Goal: Task Accomplishment & Management: Complete application form

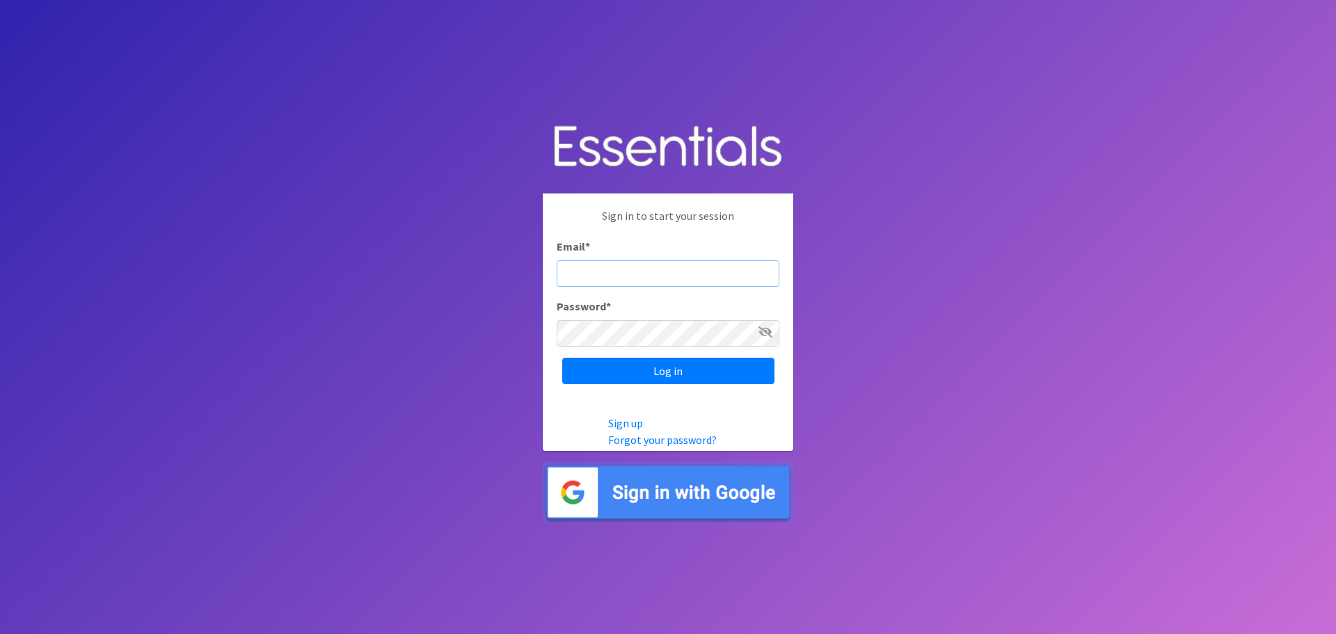
click at [605, 270] on input "Email *" at bounding box center [668, 273] width 223 height 26
type input "[PERSON_NAME][EMAIL_ADDRESS][DOMAIN_NAME]"
click at [710, 378] on input "Log in" at bounding box center [668, 371] width 212 height 26
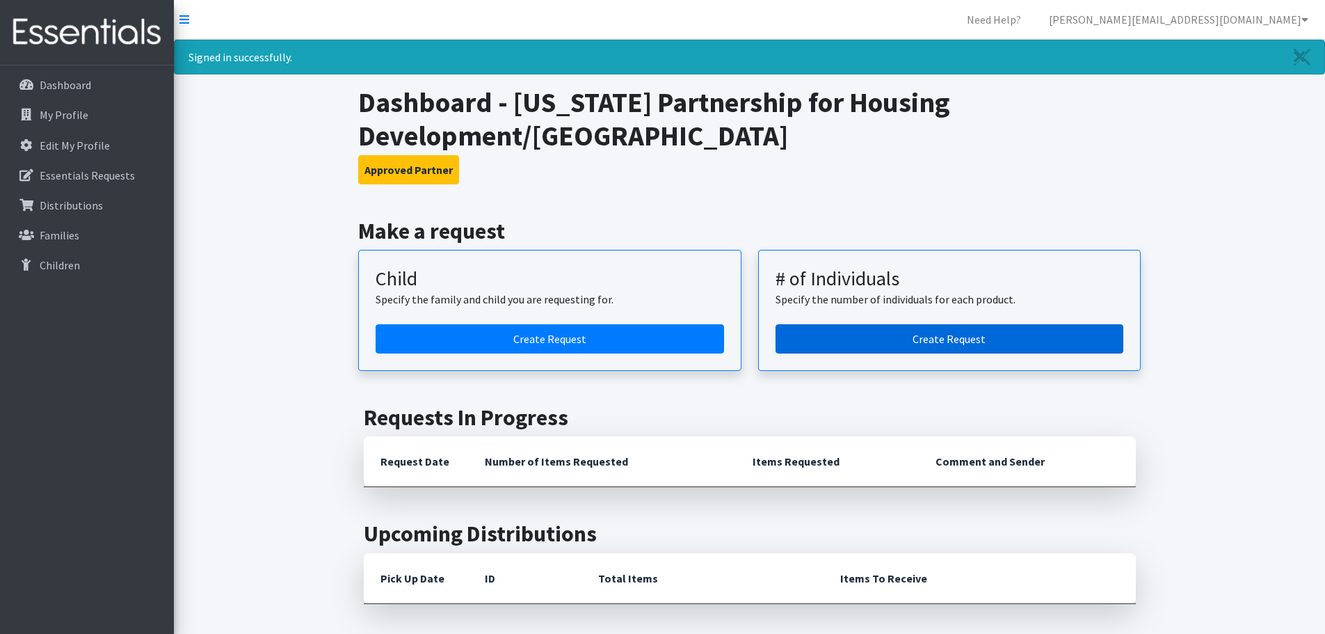
click at [1055, 329] on link "Create Request" at bounding box center [950, 338] width 349 height 29
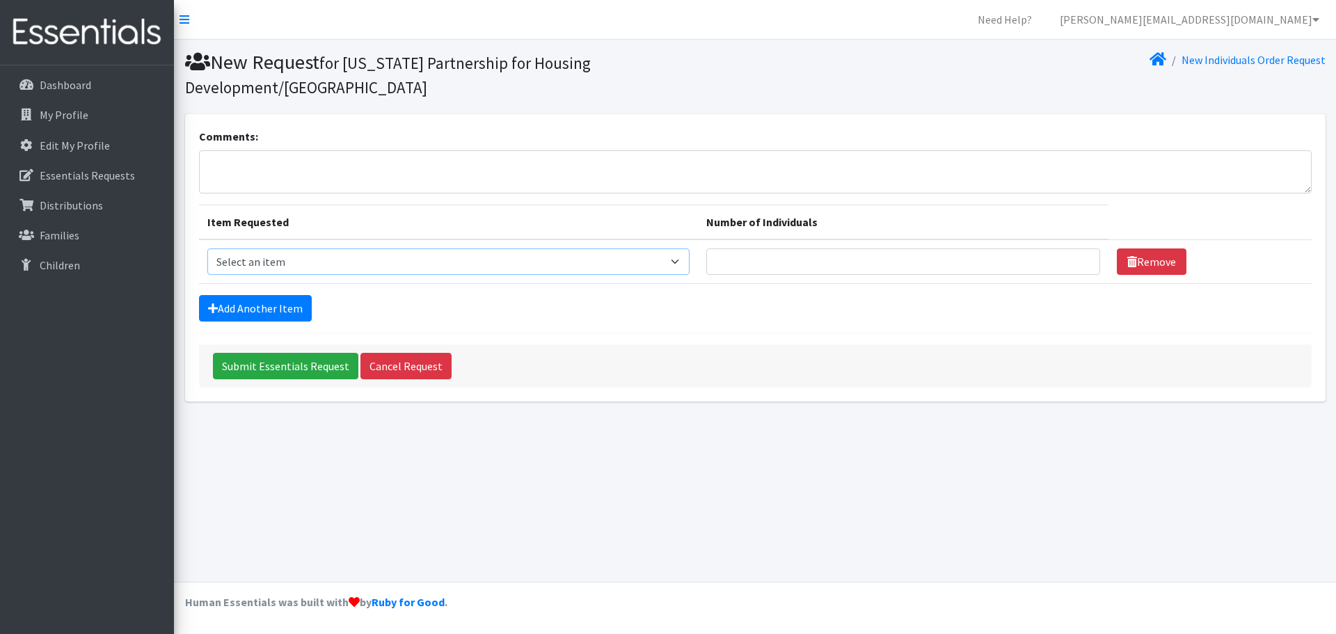
click at [289, 271] on select "Select an item (Newborn) (Preemie) (Size 1) (Size 2) (Size 3) (Size 4) (Size 5)…" at bounding box center [448, 261] width 482 height 26
select select "14512"
click at [207, 248] on select "Select an item (Newborn) (Preemie) (Size 1) (Size 2) (Size 3) (Size 4) (Size 5)…" at bounding box center [448, 261] width 482 height 26
click at [788, 258] on input "Number of Individuals" at bounding box center [903, 261] width 394 height 26
type input "2"
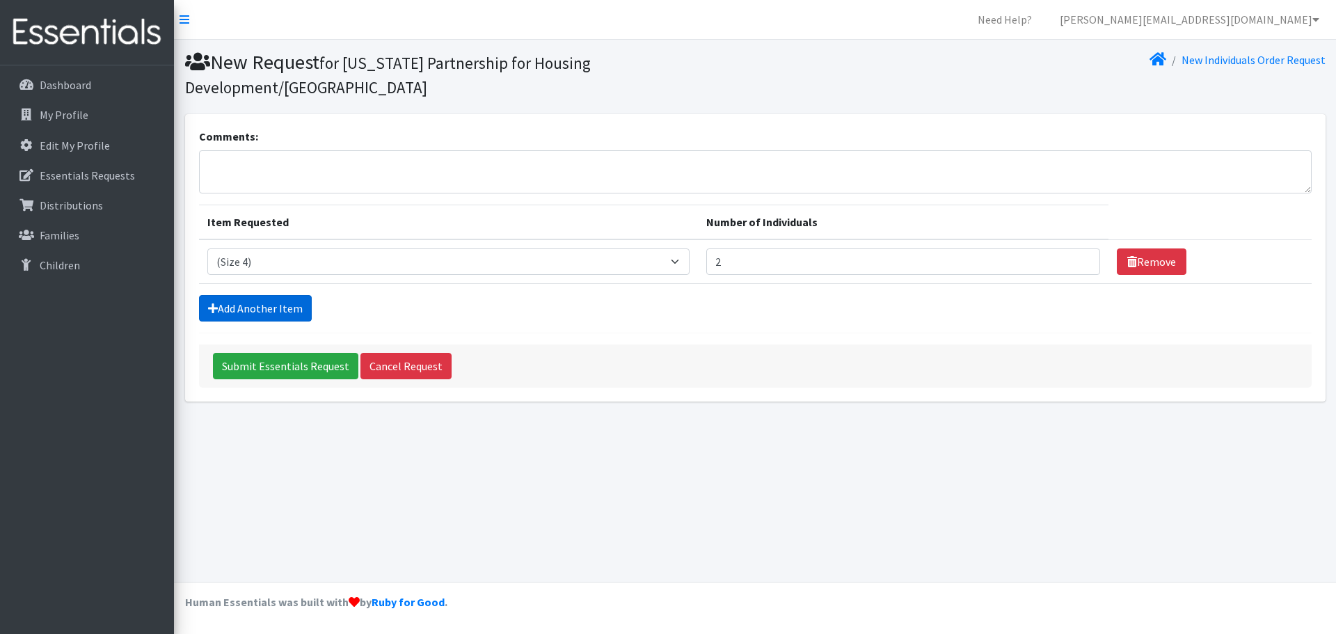
click at [289, 296] on link "Add Another Item" at bounding box center [255, 308] width 113 height 26
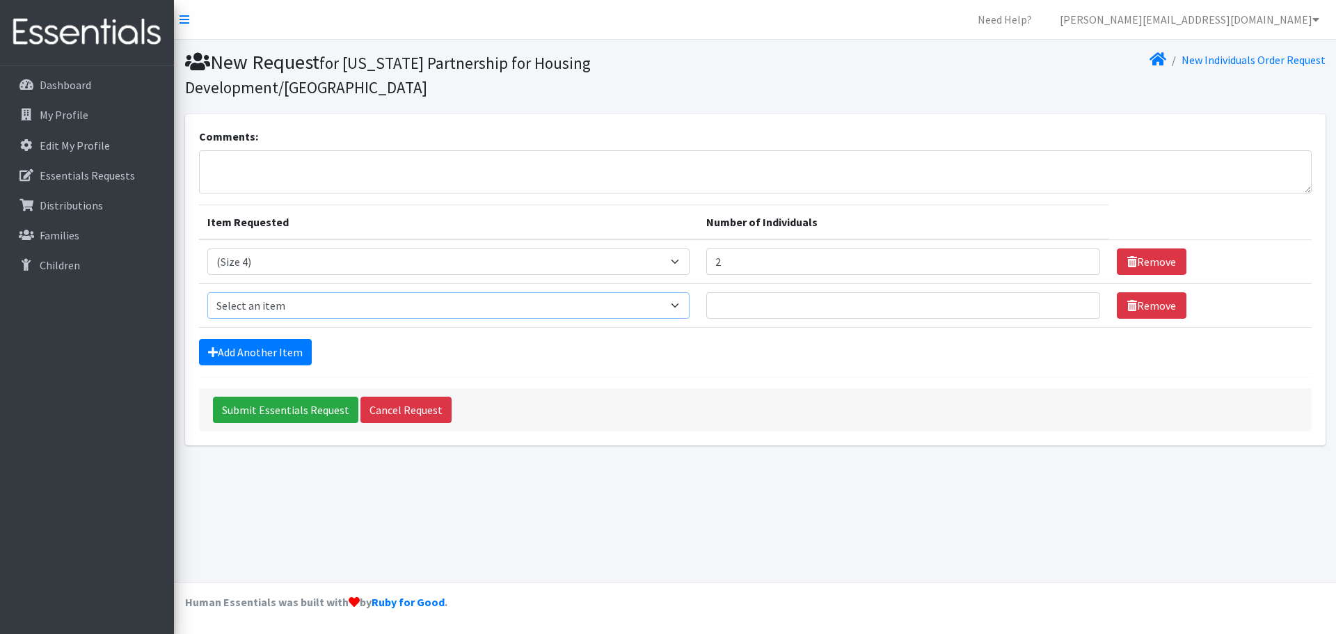
click at [319, 313] on select "Select an item (Newborn) (Preemie) (Size 1) (Size 2) (Size 3) (Size 4) (Size 5)…" at bounding box center [448, 305] width 482 height 26
select select "14488"
click at [207, 292] on select "Select an item (Newborn) (Preemie) (Size 1) (Size 2) (Size 3) (Size 4) (Size 5)…" at bounding box center [448, 305] width 482 height 26
click at [893, 304] on input "Number of Individuals" at bounding box center [903, 305] width 394 height 26
type input "2"
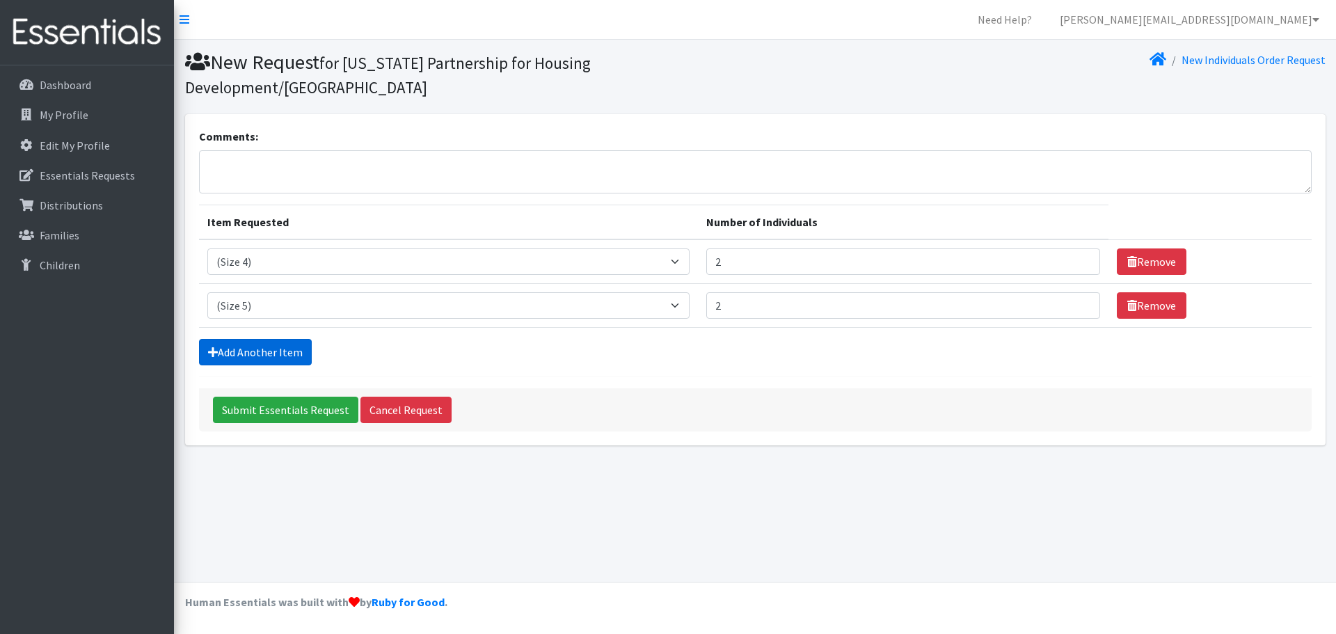
click at [278, 352] on link "Add Another Item" at bounding box center [255, 352] width 113 height 26
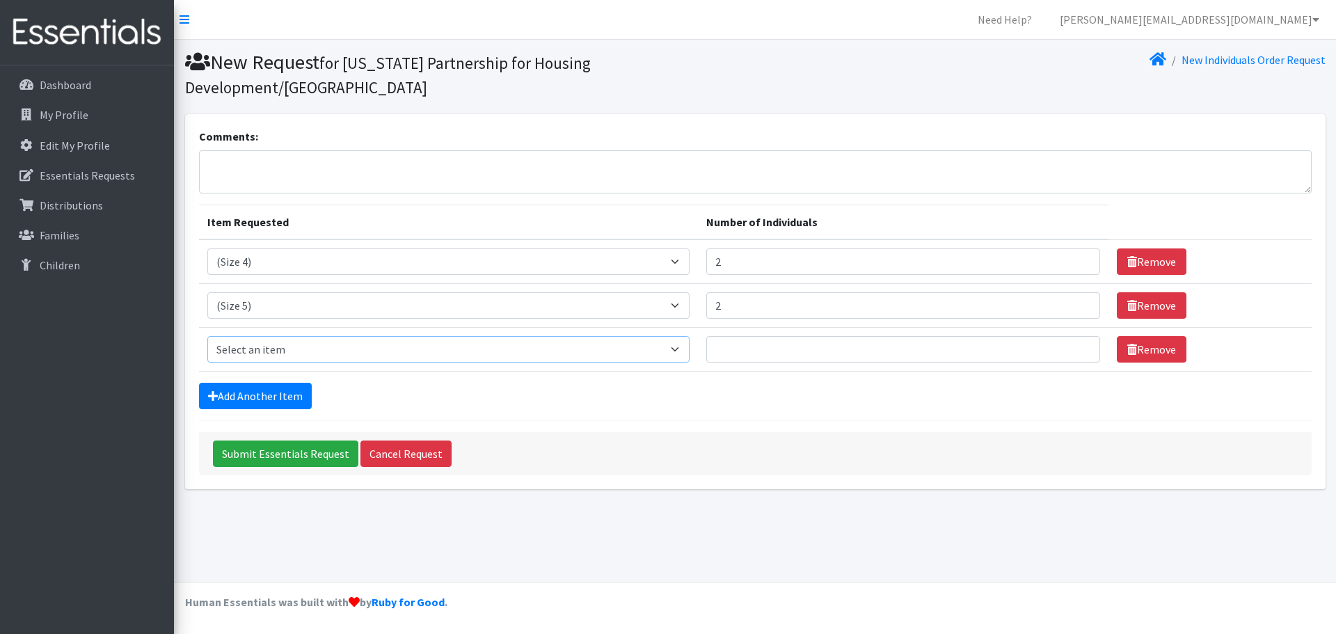
click at [296, 351] on select "Select an item (Newborn) (Preemie) (Size 1) (Size 2) (Size 3) (Size 4) (Size 5)…" at bounding box center [448, 349] width 482 height 26
select select "14491"
click at [207, 336] on select "Select an item (Newborn) (Preemie) (Size 1) (Size 2) (Size 3) (Size 4) (Size 5)…" at bounding box center [448, 349] width 482 height 26
click at [809, 349] on input "Number of Individuals" at bounding box center [903, 349] width 394 height 26
type input "6"
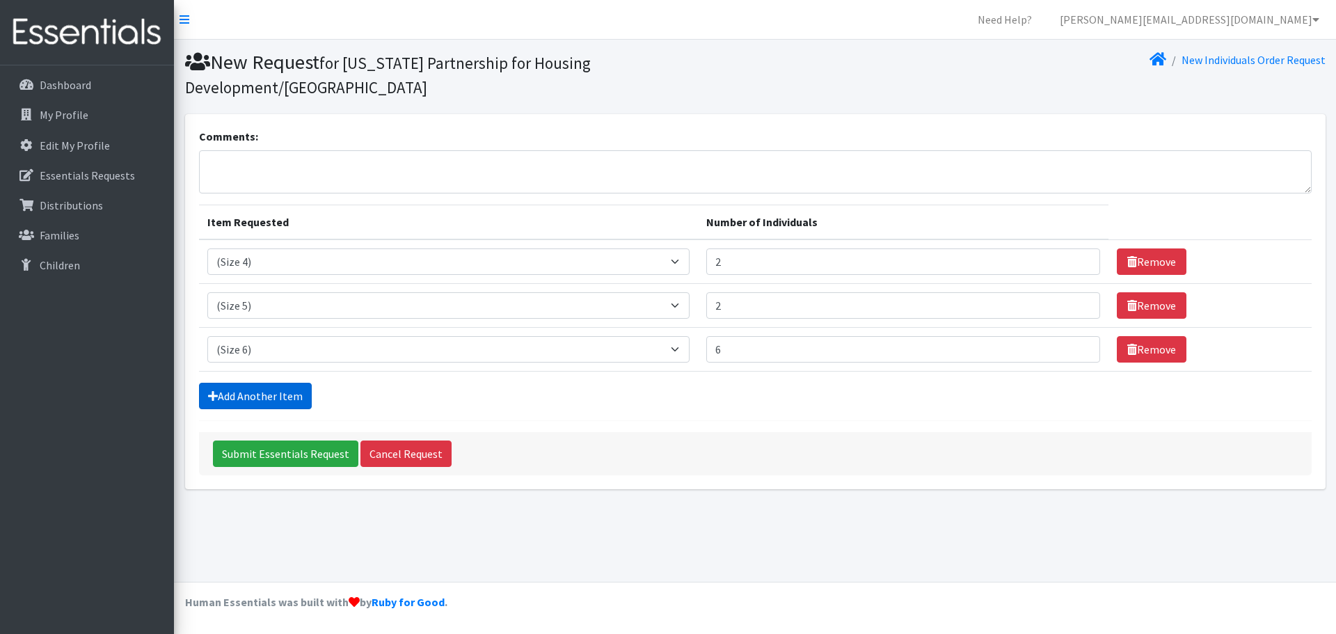
click at [294, 390] on link "Add Another Item" at bounding box center [255, 396] width 113 height 26
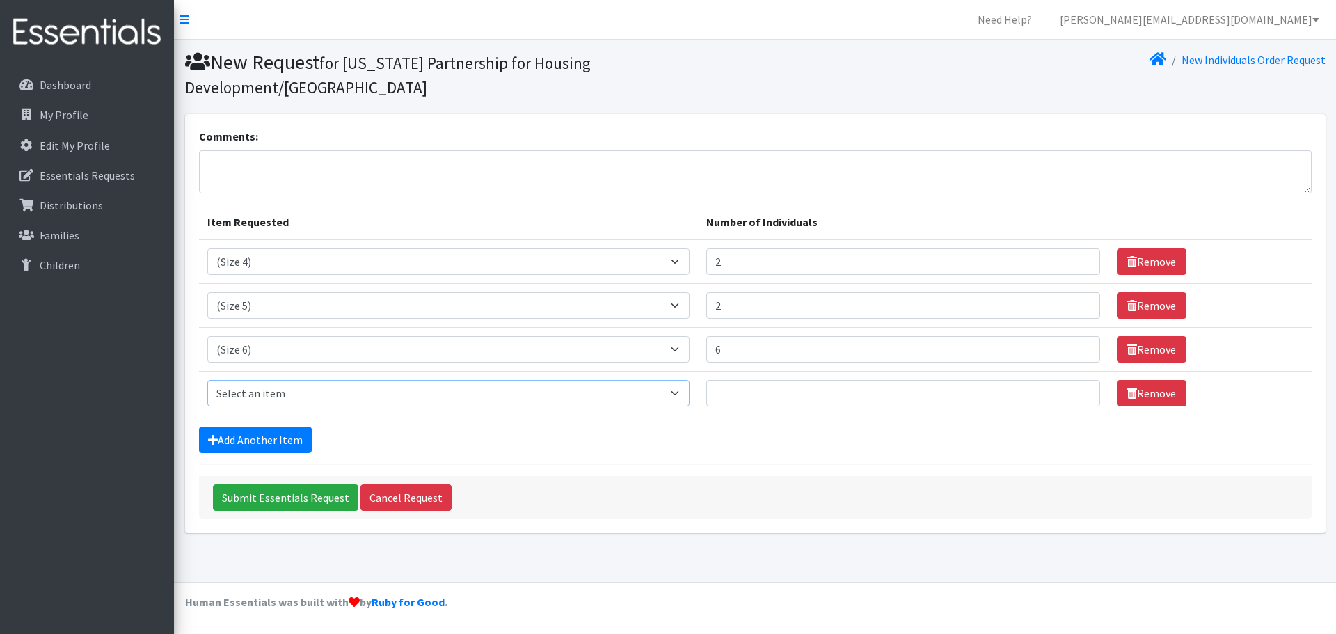
click at [372, 399] on select "Select an item (Newborn) (Preemie) (Size 1) (Size 2) (Size 3) (Size 4) (Size 5)…" at bounding box center [448, 393] width 482 height 26
select select "14494"
click at [207, 380] on select "Select an item (Newborn) (Preemie) (Size 1) (Size 2) (Size 3) (Size 4) (Size 5)…" at bounding box center [448, 393] width 482 height 26
click at [760, 395] on input "Number of Individuals" at bounding box center [903, 393] width 394 height 26
type input "4"
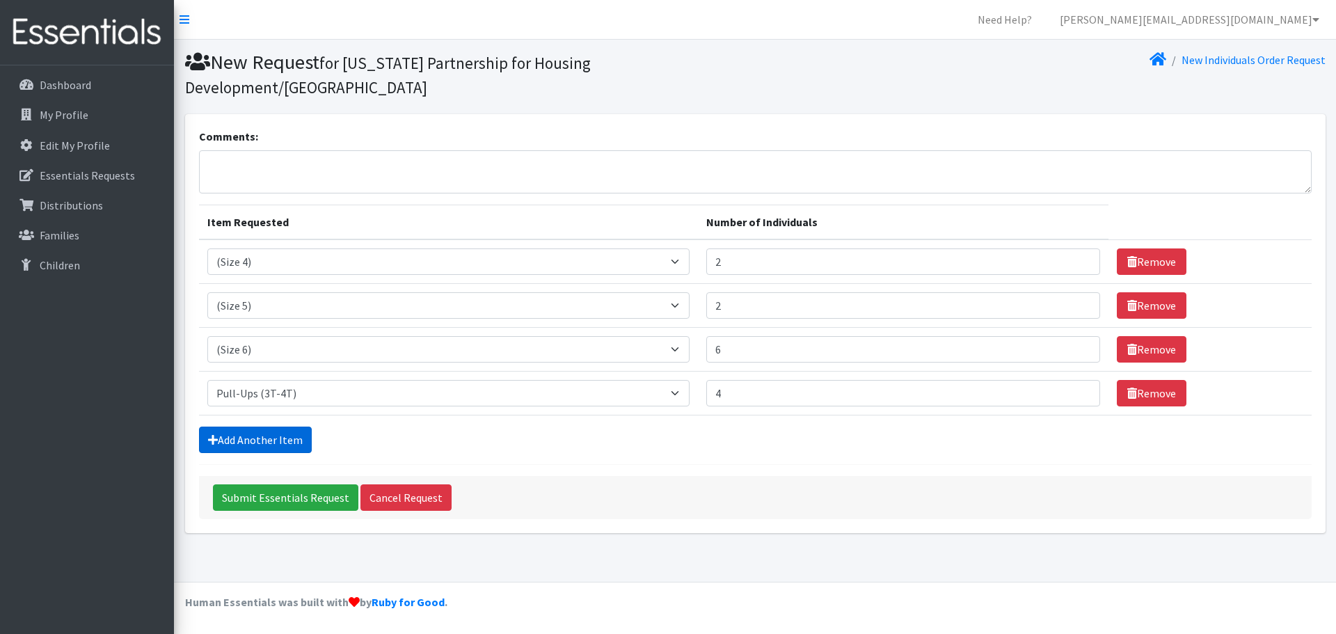
click at [229, 442] on link "Add Another Item" at bounding box center [255, 440] width 113 height 26
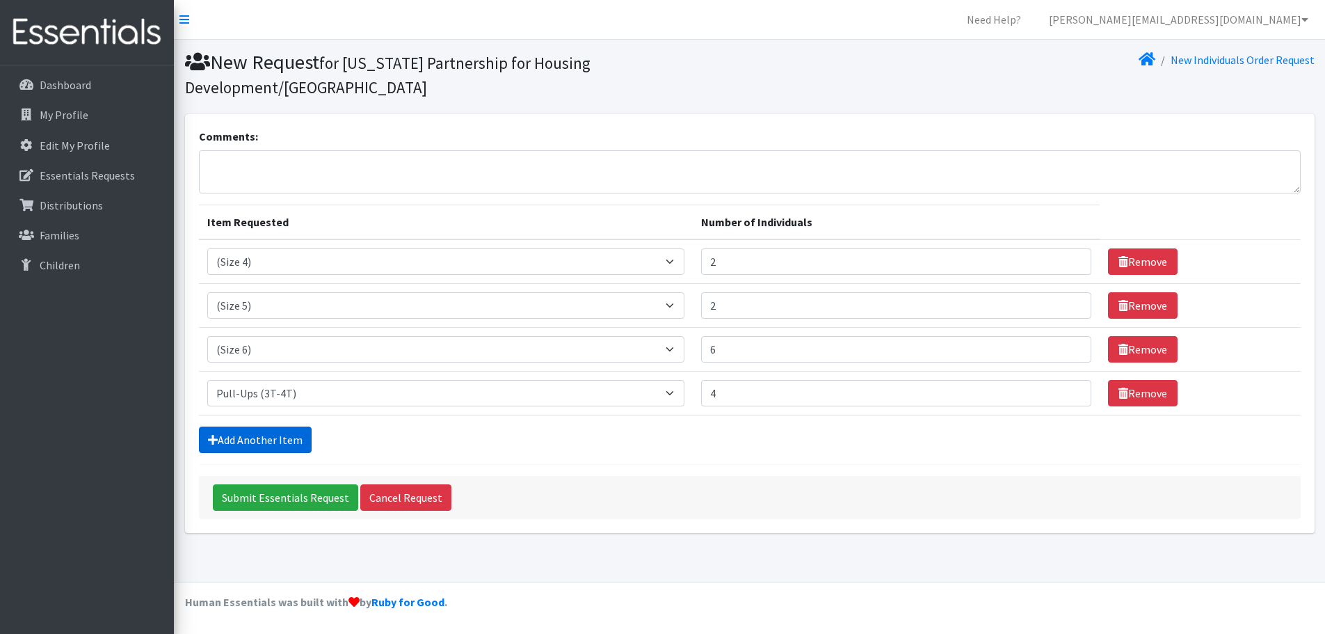
scroll to position [6, 0]
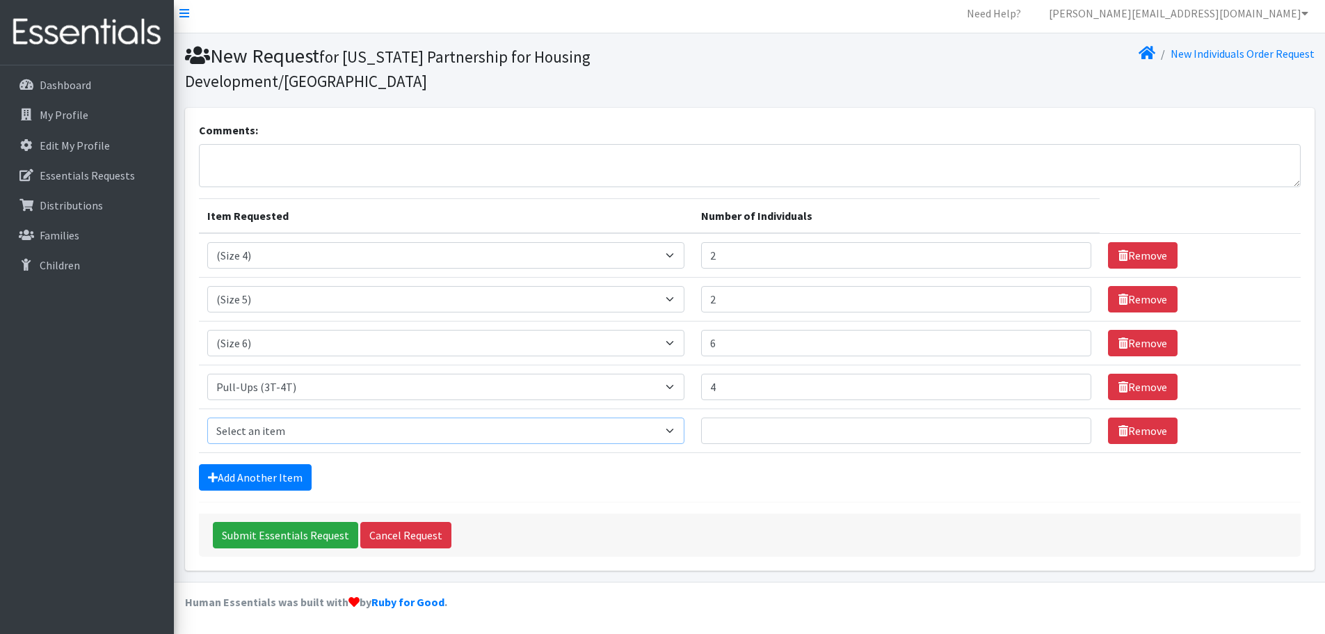
click at [266, 433] on select "Select an item (Newborn) (Preemie) (Size 1) (Size 2) (Size 3) (Size 4) (Size 5)…" at bounding box center [445, 430] width 477 height 26
select select "14511"
click at [207, 417] on select "Select an item (Newborn) (Preemie) (Size 1) (Size 2) (Size 3) (Size 4) (Size 5)…" at bounding box center [445, 430] width 477 height 26
click at [755, 432] on input "Number of Individuals" at bounding box center [896, 430] width 390 height 26
type input "4"
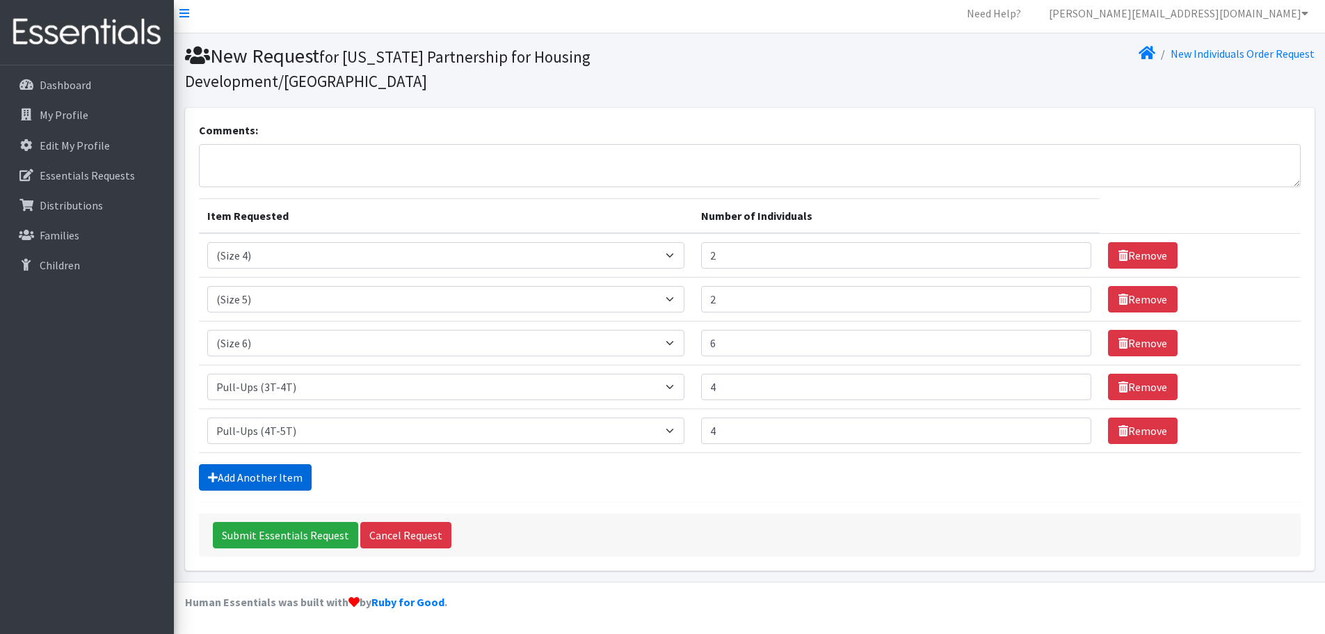
click at [233, 479] on link "Add Another Item" at bounding box center [255, 477] width 113 height 26
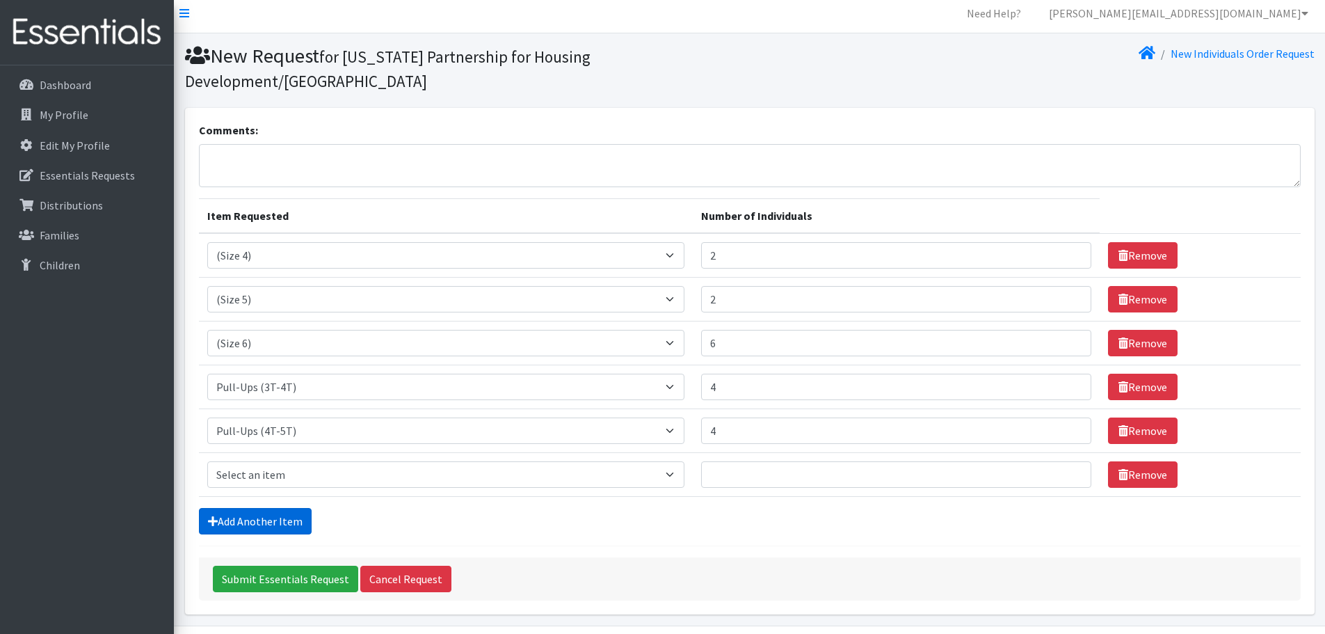
scroll to position [50, 0]
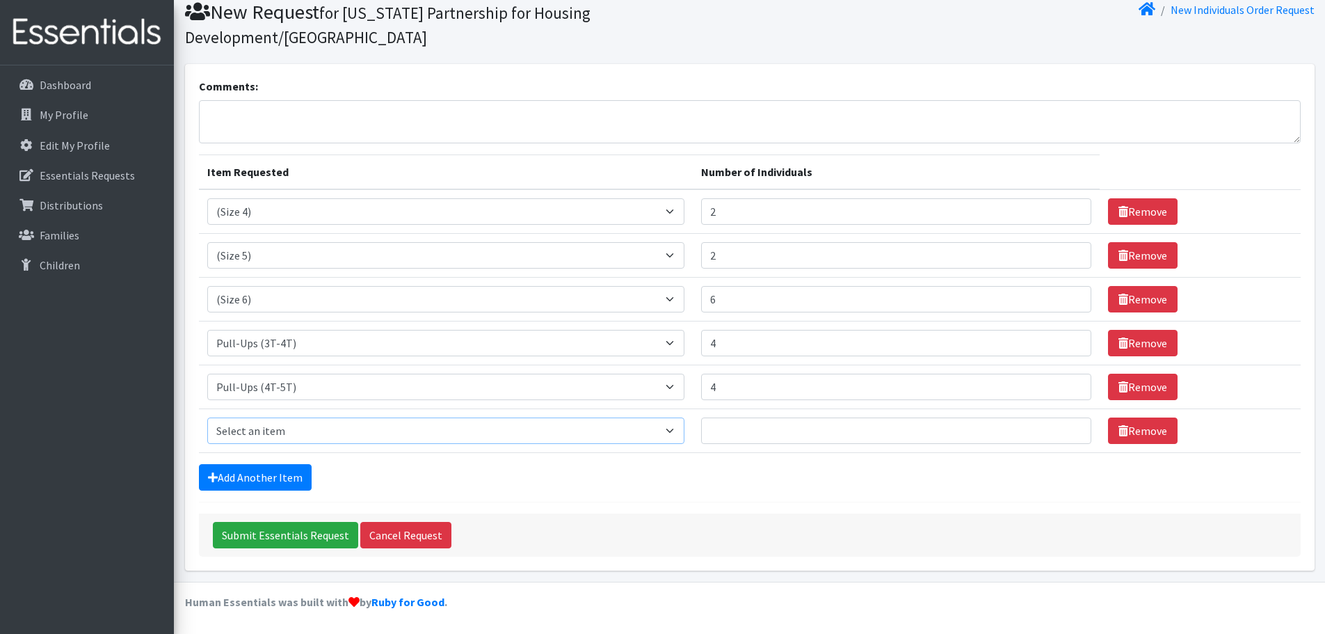
click at [272, 438] on select "Select an item (Newborn) (Preemie) (Size 1) (Size 2) (Size 3) (Size 4) (Size 5)…" at bounding box center [445, 430] width 477 height 26
select select "15011"
click at [207, 417] on select "Select an item (Newborn) (Preemie) (Size 1) (Size 2) (Size 3) (Size 4) (Size 5)…" at bounding box center [445, 430] width 477 height 26
click at [729, 429] on input "Number of Individuals" at bounding box center [896, 430] width 390 height 26
type input "2"
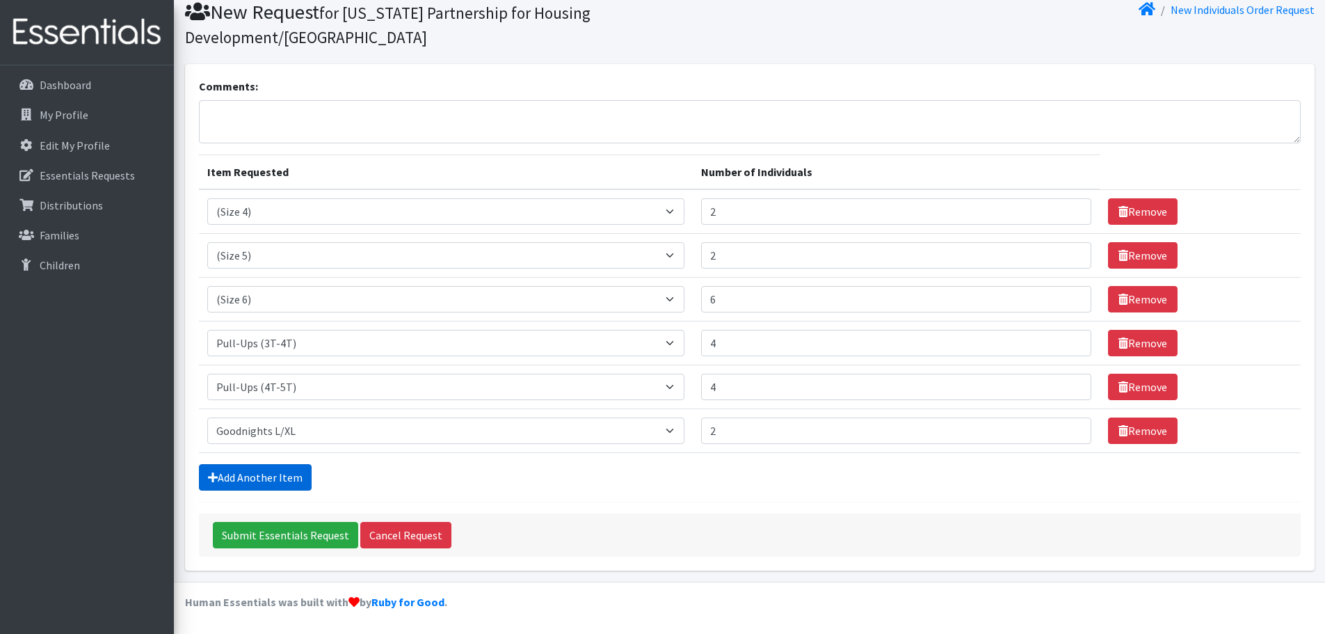
click at [264, 484] on link "Add Another Item" at bounding box center [255, 477] width 113 height 26
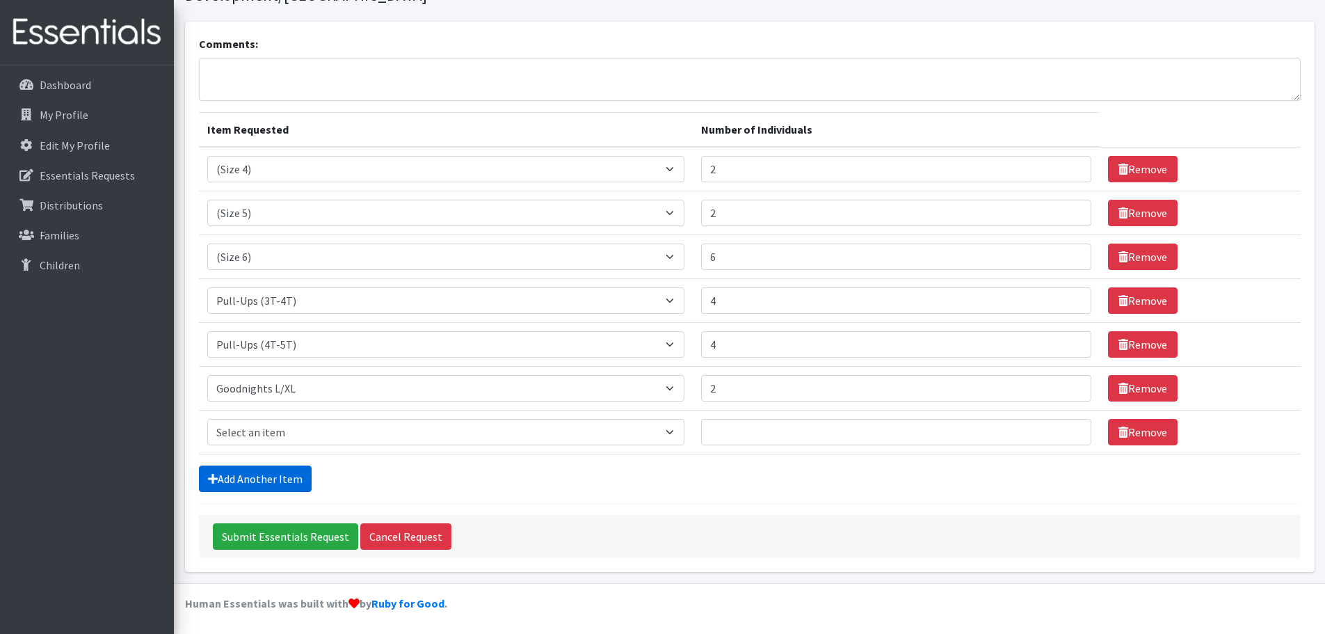
scroll to position [94, 0]
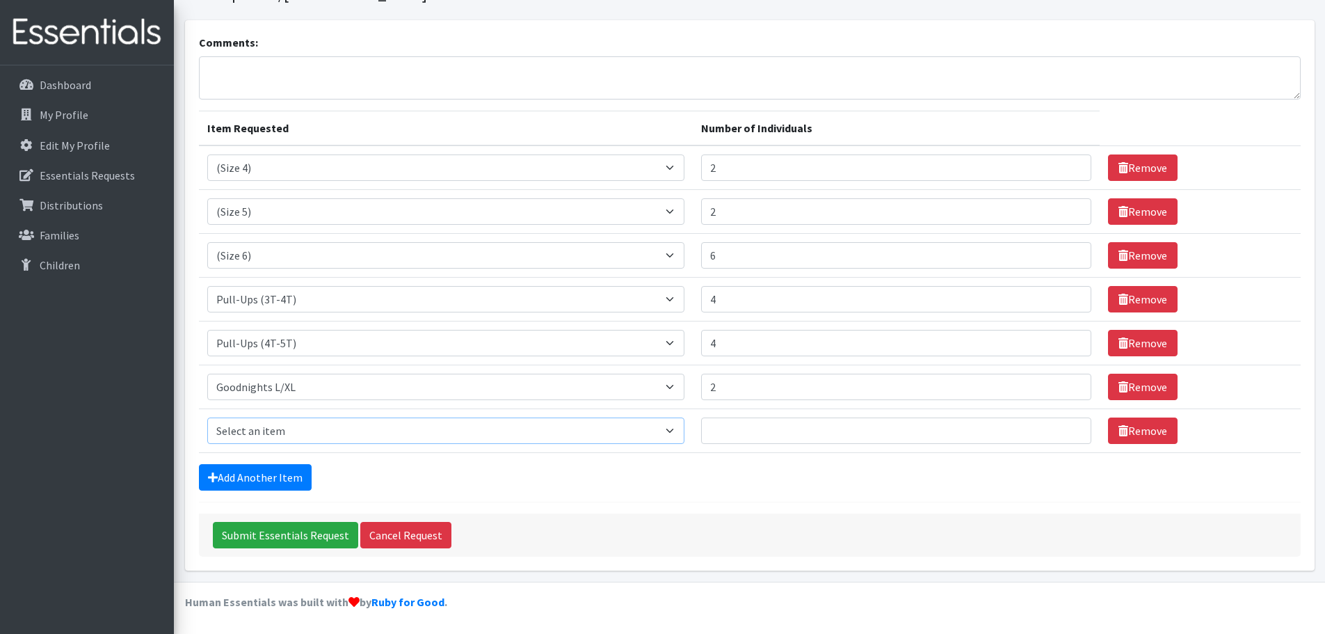
click at [253, 429] on select "Select an item (Newborn) (Preemie) (Size 1) (Size 2) (Size 3) (Size 4) (Size 5)…" at bounding box center [445, 430] width 477 height 26
select select "14487"
click at [207, 417] on select "Select an item (Newborn) (Preemie) (Size 1) (Size 2) (Size 3) (Size 4) (Size 5)…" at bounding box center [445, 430] width 477 height 26
click at [797, 432] on input "Number of Individuals" at bounding box center [896, 430] width 390 height 26
type input "2"
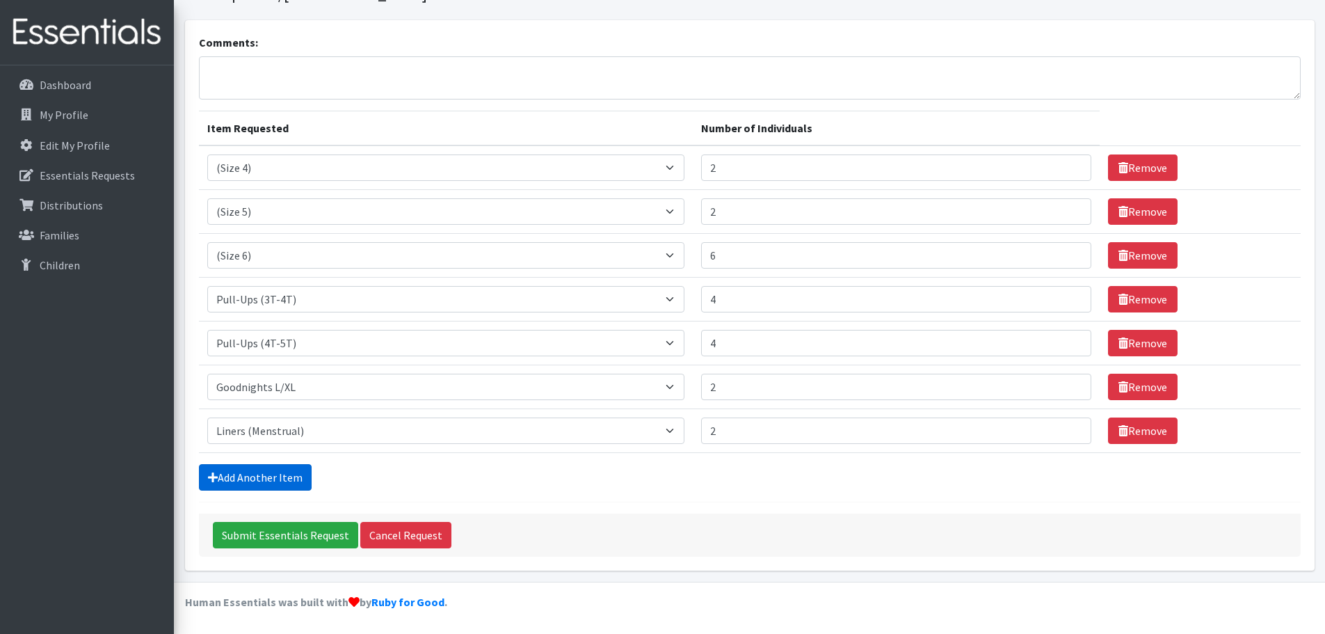
click at [275, 475] on link "Add Another Item" at bounding box center [255, 477] width 113 height 26
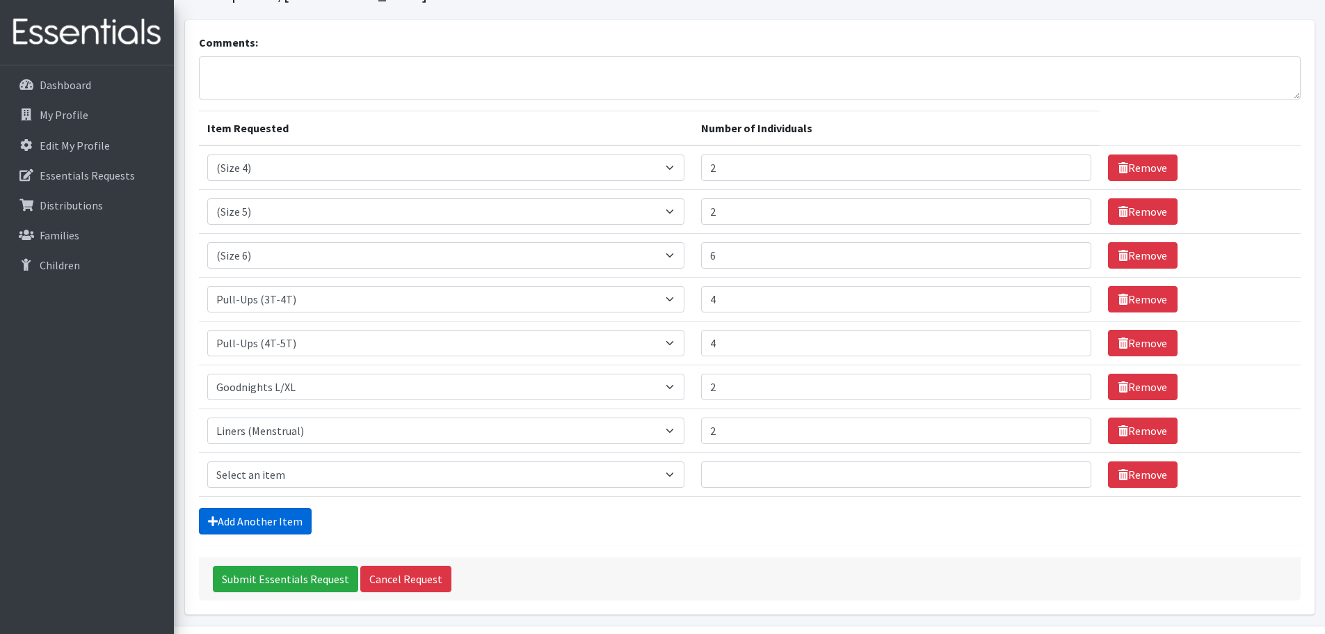
scroll to position [138, 0]
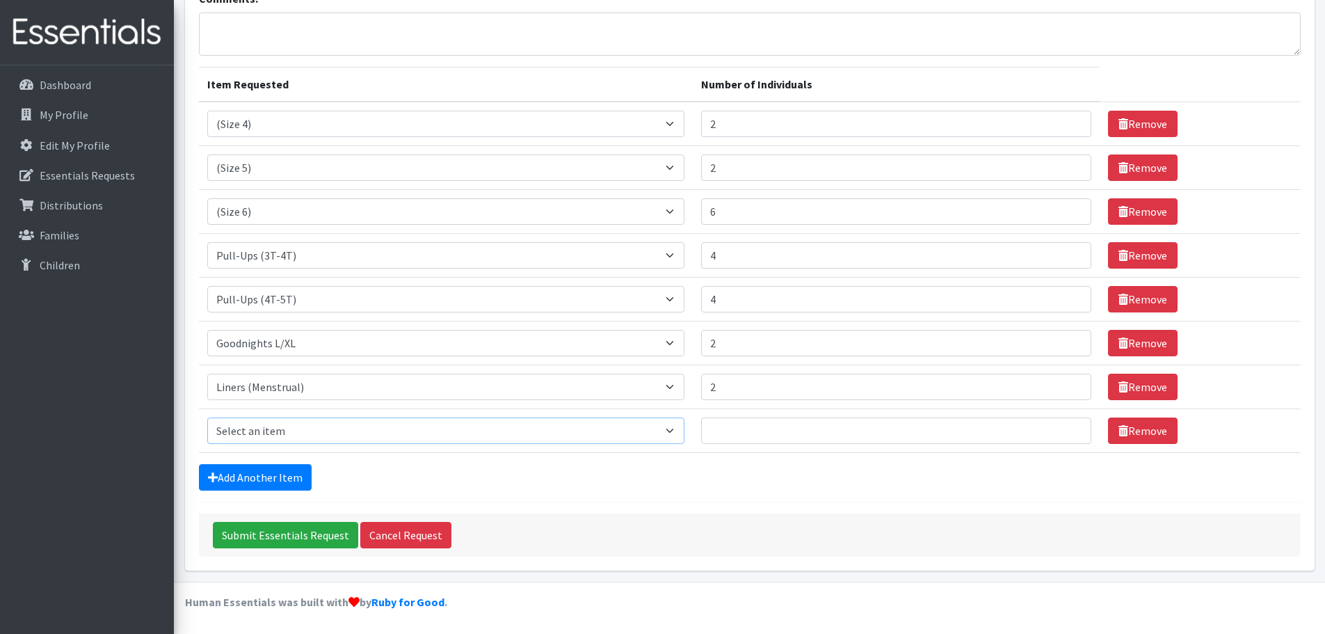
click at [295, 435] on select "Select an item (Newborn) (Preemie) (Size 1) (Size 2) (Size 3) (Size 4) (Size 5)…" at bounding box center [445, 430] width 477 height 26
select select "14484"
click at [207, 417] on select "Select an item (Newborn) (Preemie) (Size 1) (Size 2) (Size 3) (Size 4) (Size 5)…" at bounding box center [445, 430] width 477 height 26
click at [779, 431] on input "Number of Individuals" at bounding box center [896, 430] width 390 height 26
type input "2"
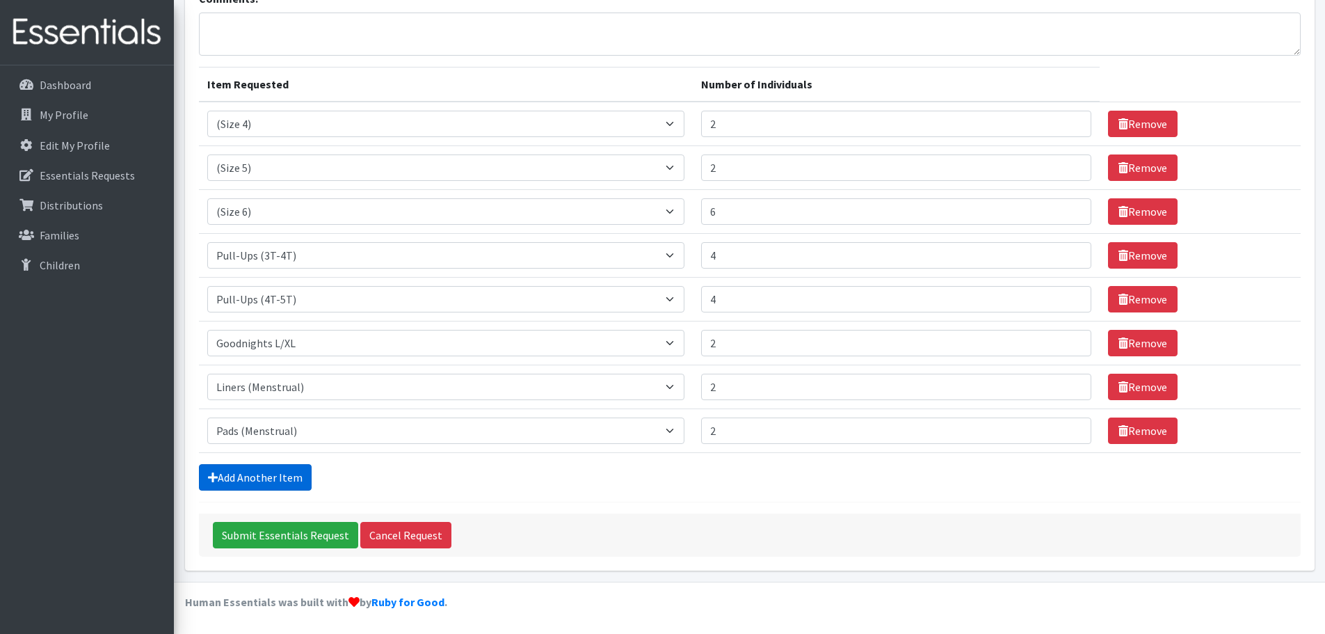
click at [254, 482] on link "Add Another Item" at bounding box center [255, 477] width 113 height 26
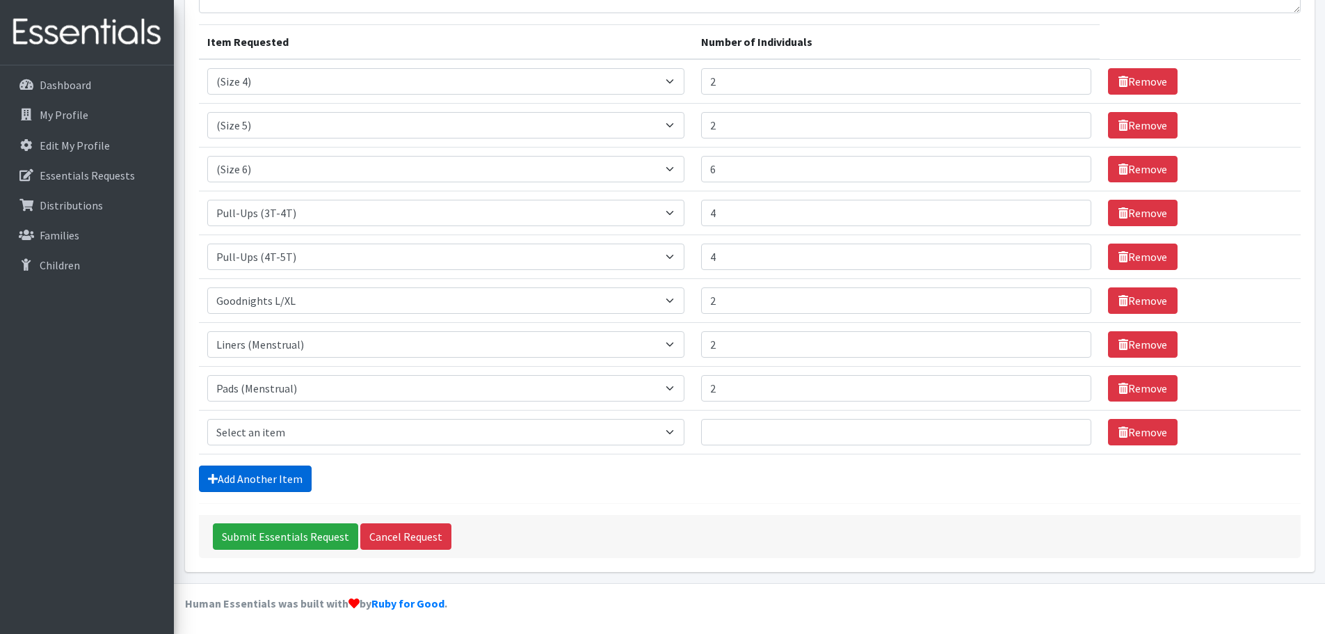
scroll to position [182, 0]
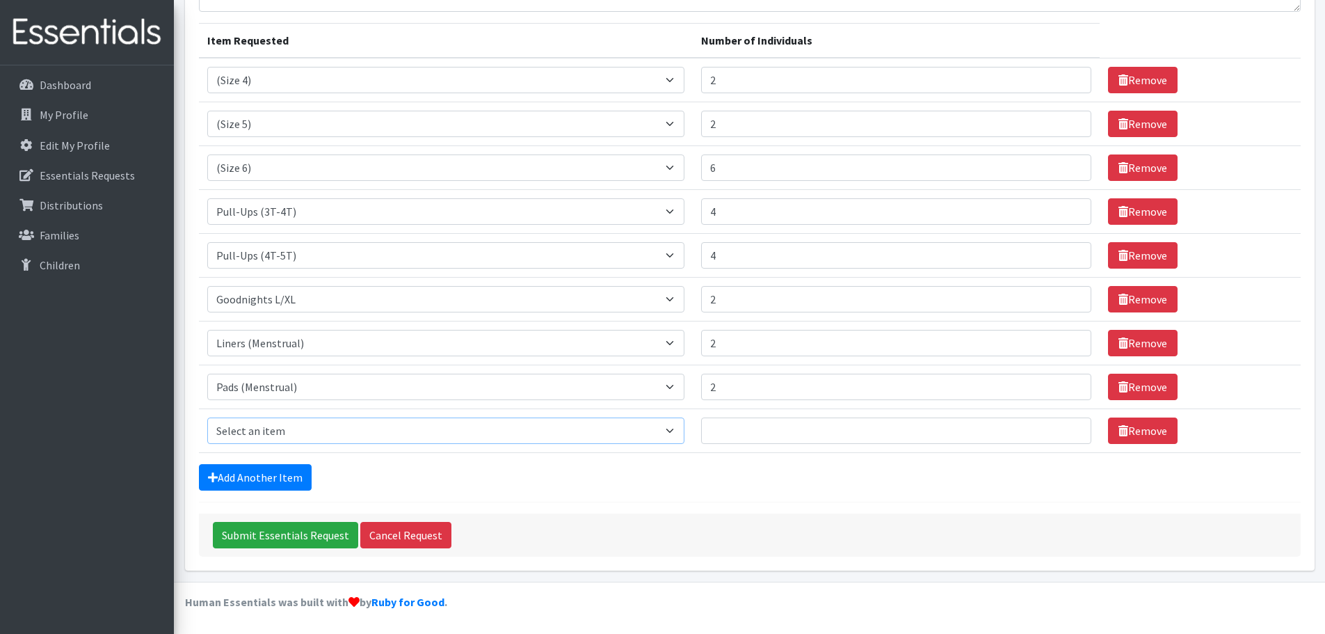
click at [304, 439] on select "Select an item (Newborn) (Preemie) (Size 1) (Size 2) (Size 3) (Size 4) (Size 5)…" at bounding box center [445, 430] width 477 height 26
select select "14485"
click at [207, 417] on select "Select an item (Newborn) (Preemie) (Size 1) (Size 2) (Size 3) (Size 4) (Size 5)…" at bounding box center [445, 430] width 477 height 26
type input "2"
click at [278, 468] on link "Add Another Item" at bounding box center [255, 477] width 113 height 26
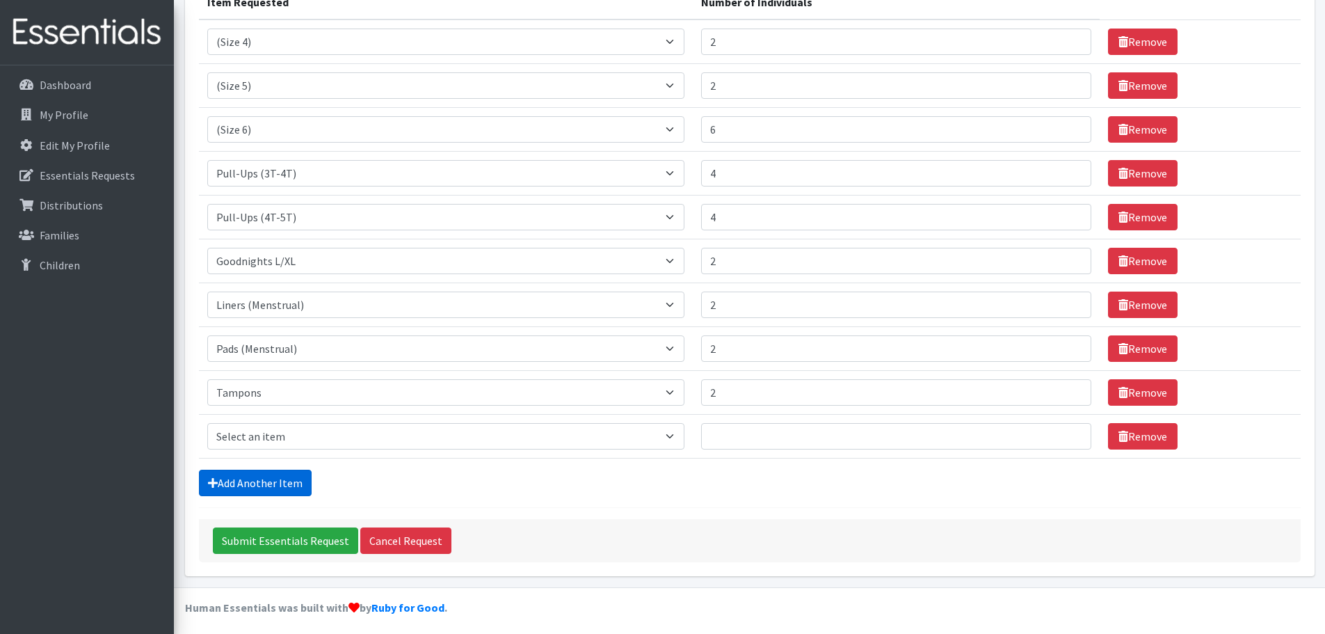
scroll to position [225, 0]
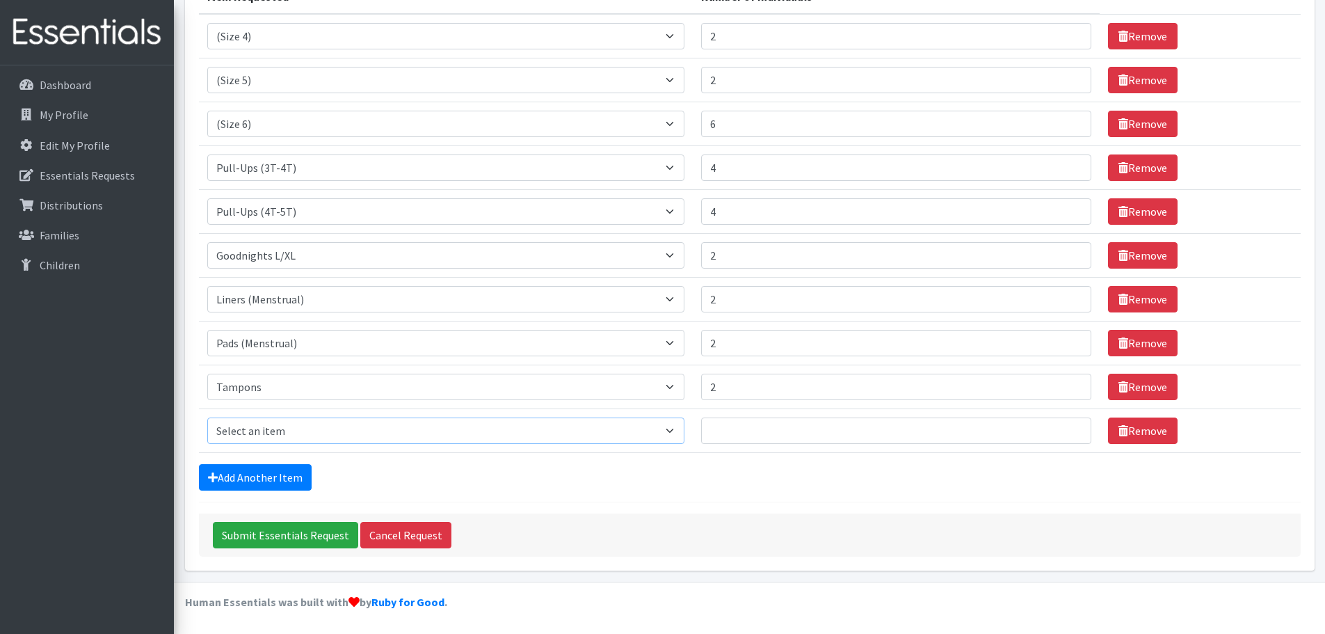
click at [335, 429] on select "Select an item (Newborn) (Preemie) (Size 1) (Size 2) (Size 3) (Size 4) (Size 5)…" at bounding box center [445, 430] width 477 height 26
select select "14498"
click at [207, 417] on select "Select an item (Newborn) (Preemie) (Size 1) (Size 2) (Size 3) (Size 4) (Size 5)…" at bounding box center [445, 430] width 477 height 26
click at [810, 439] on input "Number of Individuals" at bounding box center [896, 430] width 390 height 26
type input "2"
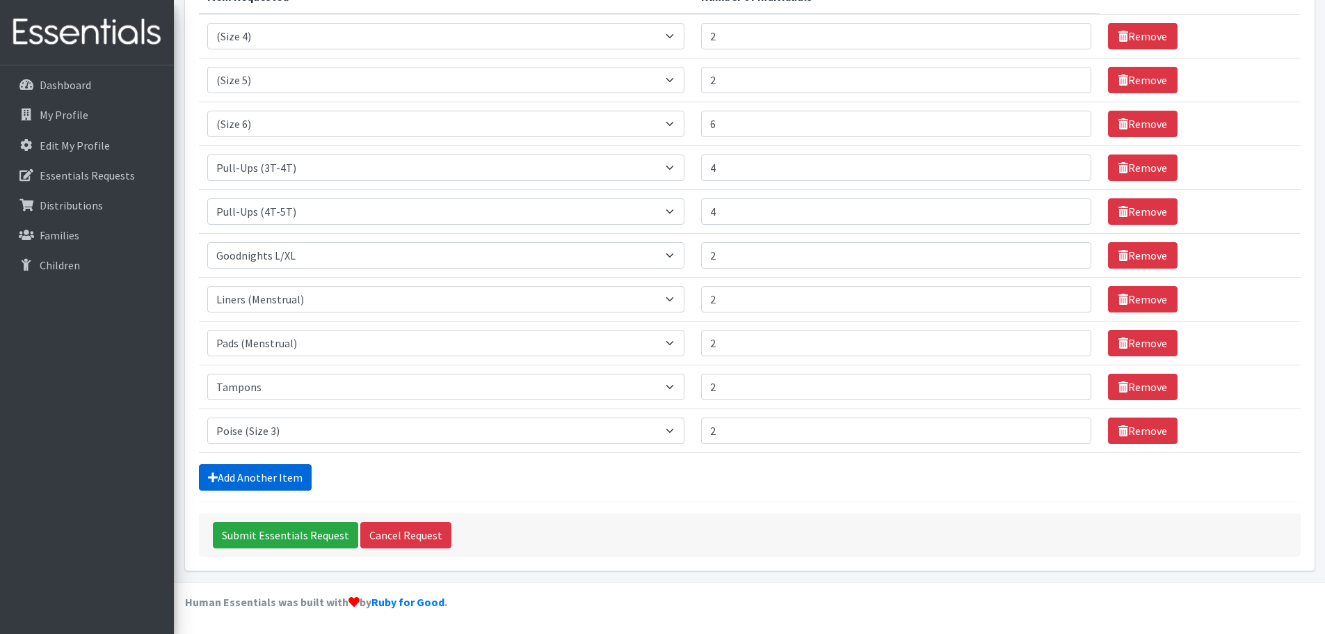
click at [265, 477] on link "Add Another Item" at bounding box center [255, 477] width 113 height 26
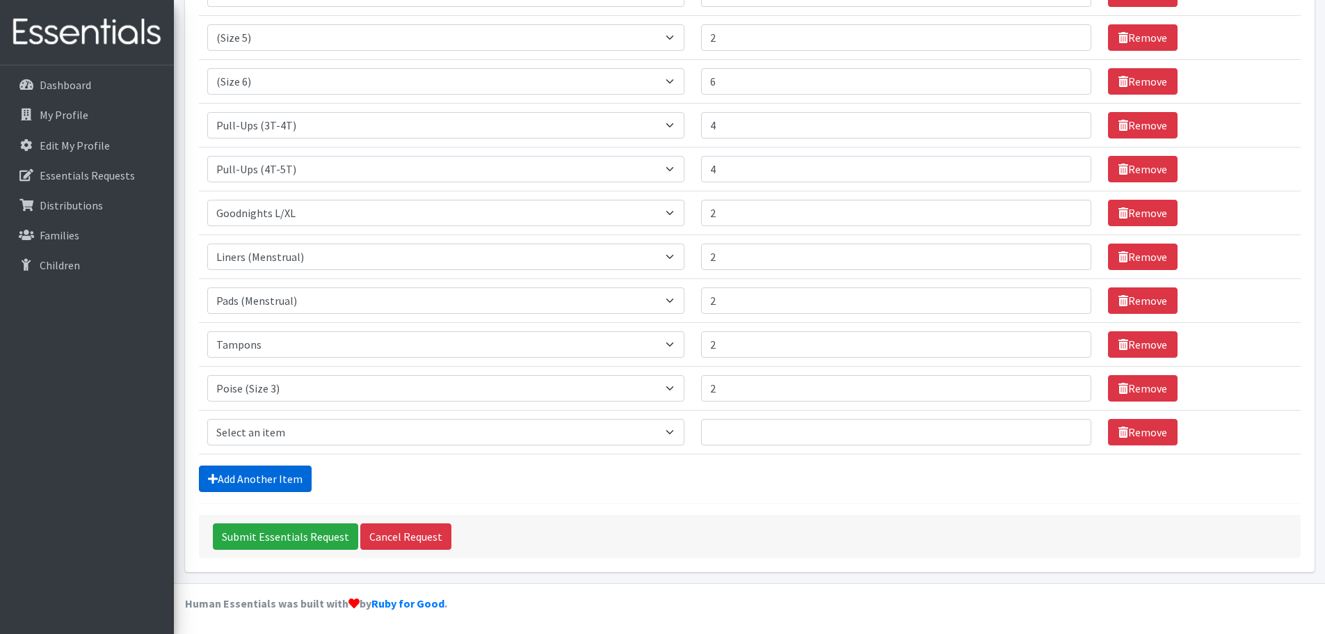
scroll to position [269, 0]
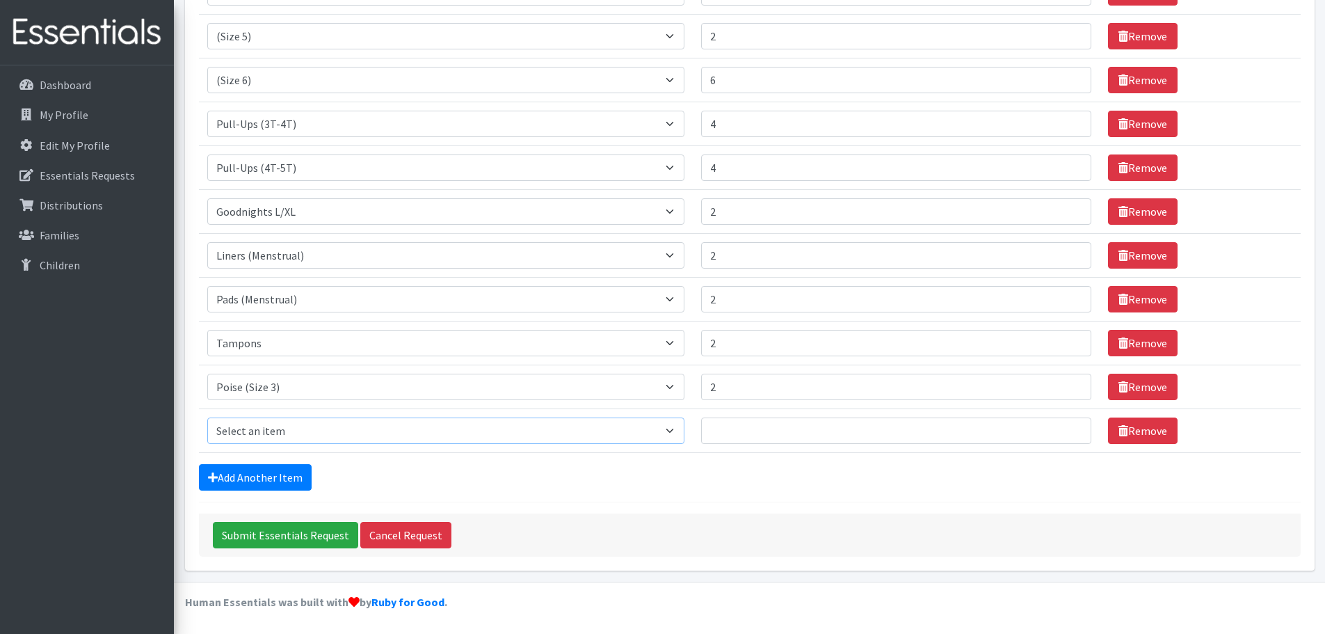
click at [348, 435] on select "Select an item (Newborn) (Preemie) (Size 1) (Size 2) (Size 3) (Size 4) (Size 5)…" at bounding box center [445, 430] width 477 height 26
select select "14774"
click at [207, 417] on select "Select an item (Newborn) (Preemie) (Size 1) (Size 2) (Size 3) (Size 4) (Size 5)…" at bounding box center [445, 430] width 477 height 26
click at [847, 436] on input "Number of Individuals" at bounding box center [896, 430] width 390 height 26
type input "1"
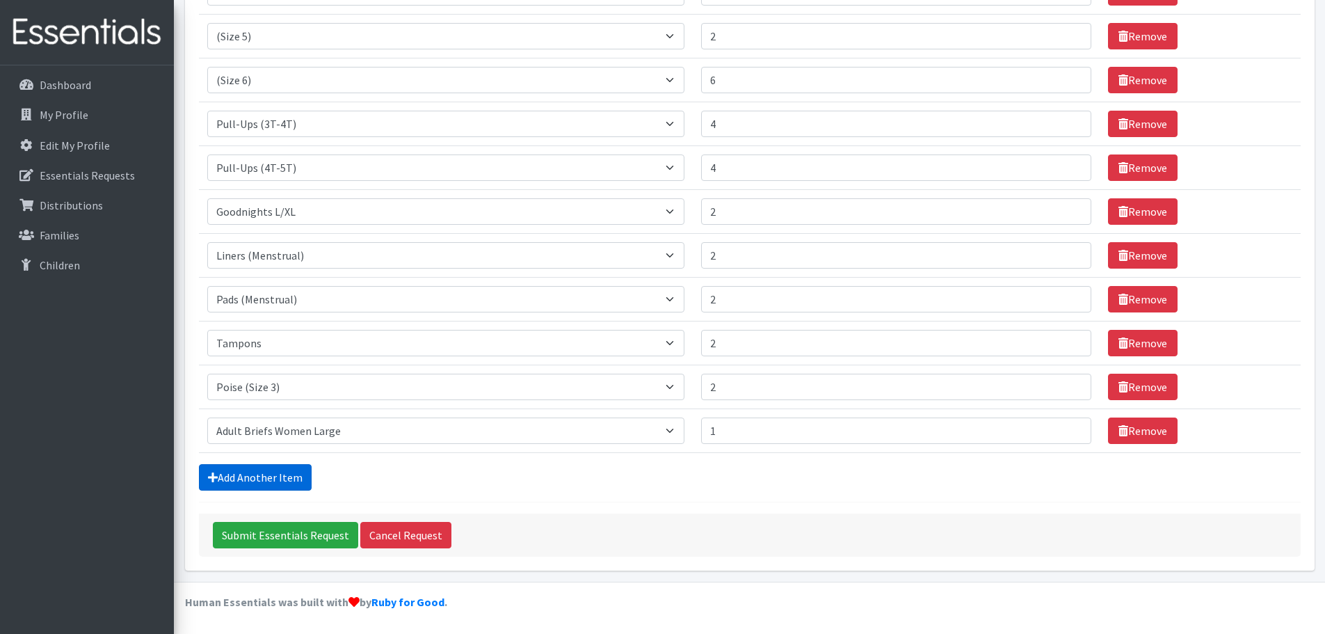
click at [255, 477] on link "Add Another Item" at bounding box center [255, 477] width 113 height 26
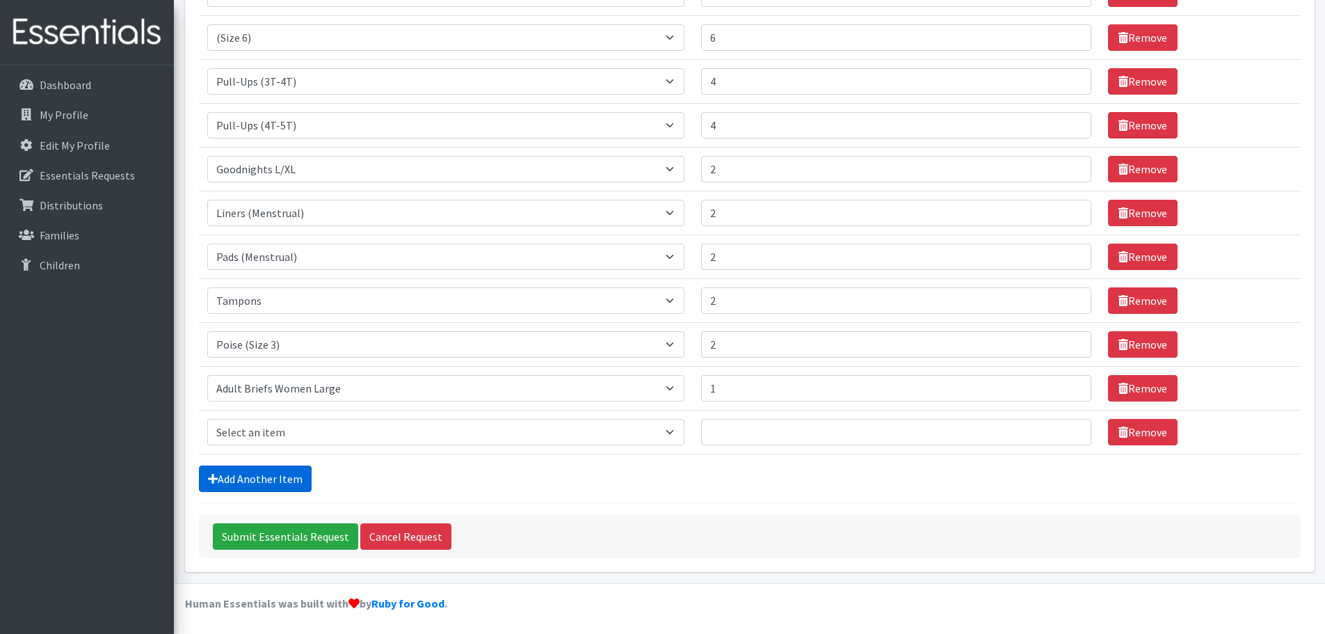
scroll to position [313, 0]
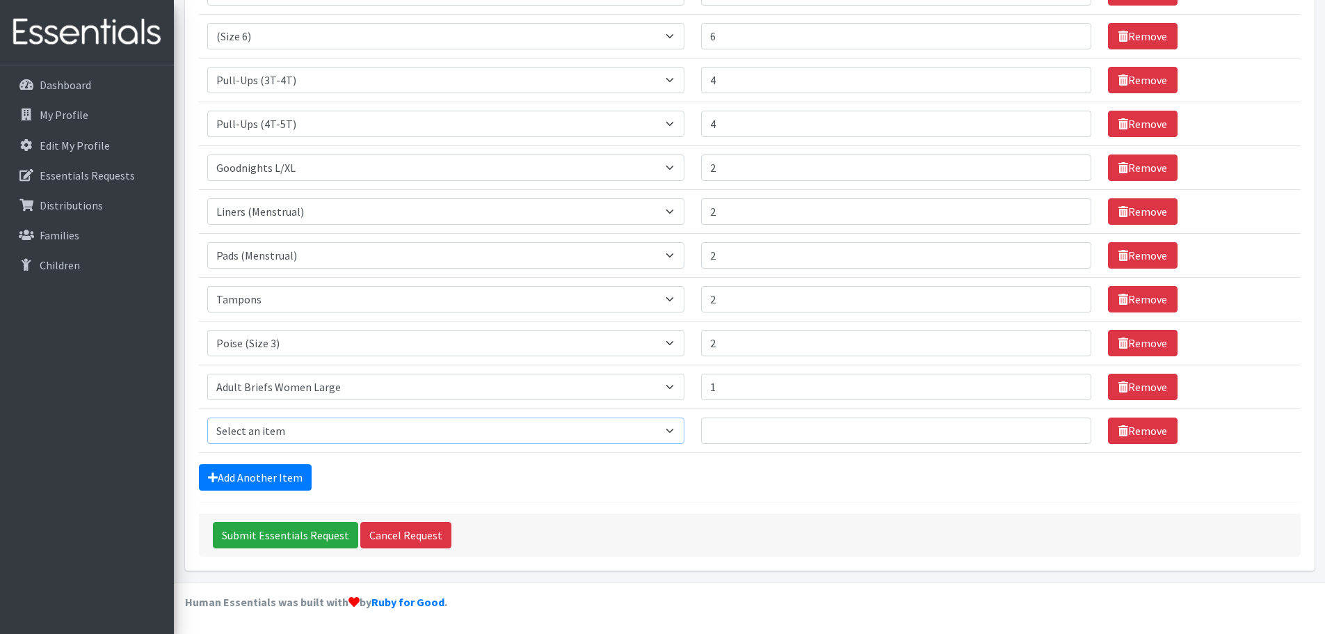
click at [416, 440] on select "Select an item (Newborn) (Preemie) (Size 1) (Size 2) (Size 3) (Size 4) (Size 5)…" at bounding box center [445, 430] width 477 height 26
select select "14500"
click at [207, 417] on select "Select an item (Newborn) (Preemie) (Size 1) (Size 2) (Size 3) (Size 4) (Size 5)…" at bounding box center [445, 430] width 477 height 26
click at [781, 438] on input "Number of Individuals" at bounding box center [896, 430] width 390 height 26
type input "2"
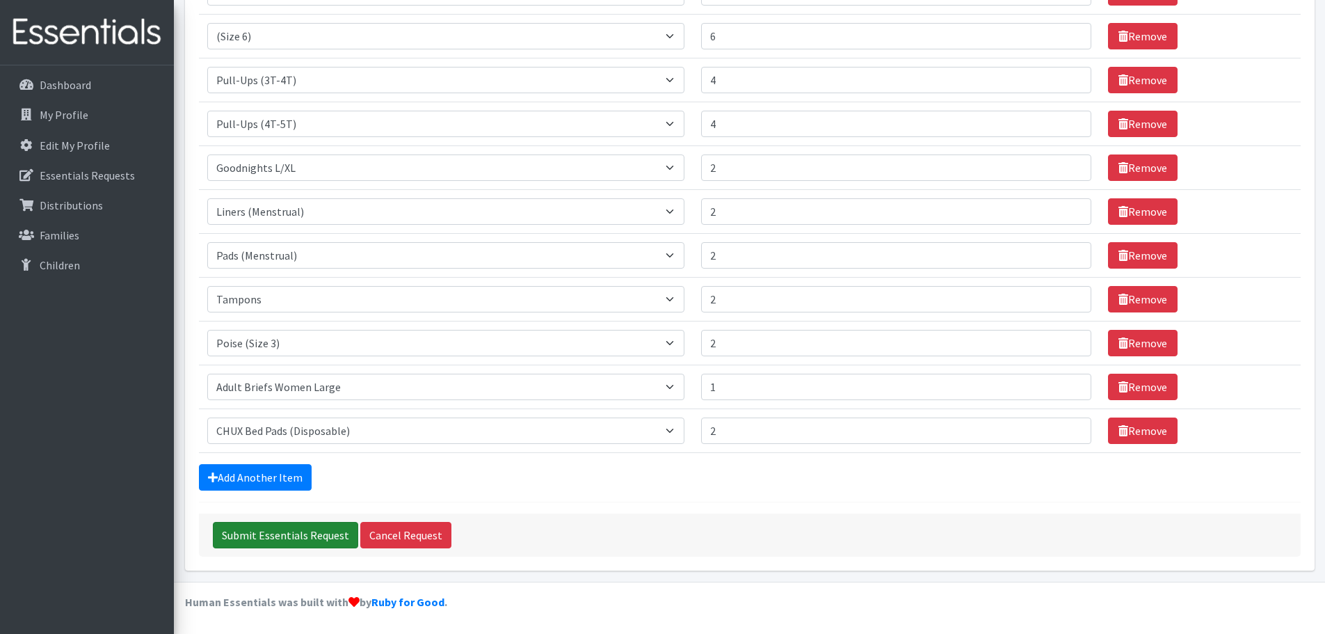
click at [293, 539] on input "Submit Essentials Request" at bounding box center [285, 535] width 145 height 26
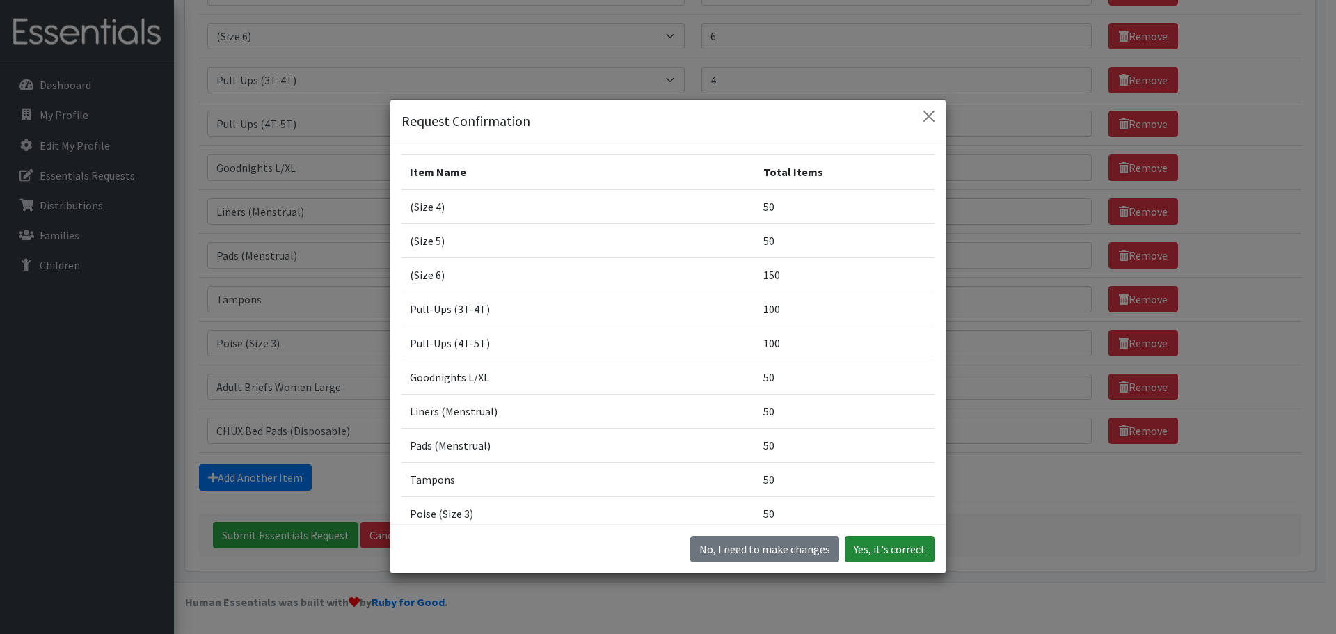
click at [901, 554] on button "Yes, it's correct" at bounding box center [890, 549] width 90 height 26
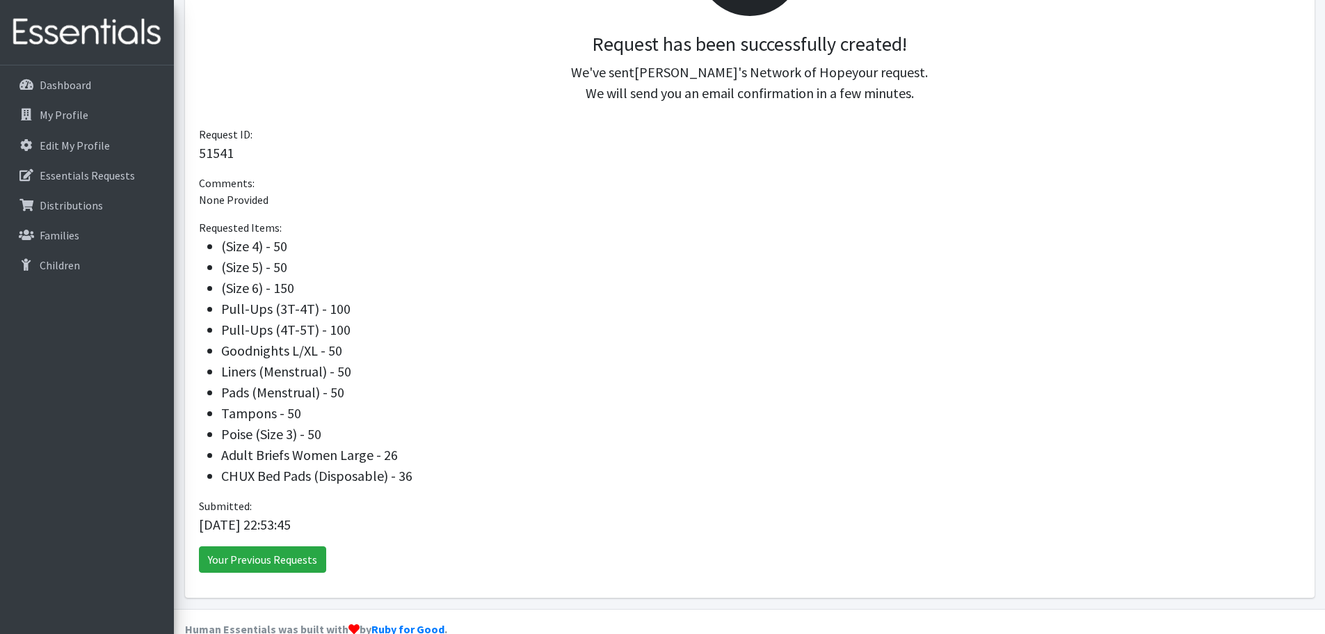
scroll to position [348, 0]
